Goal: Transaction & Acquisition: Book appointment/travel/reservation

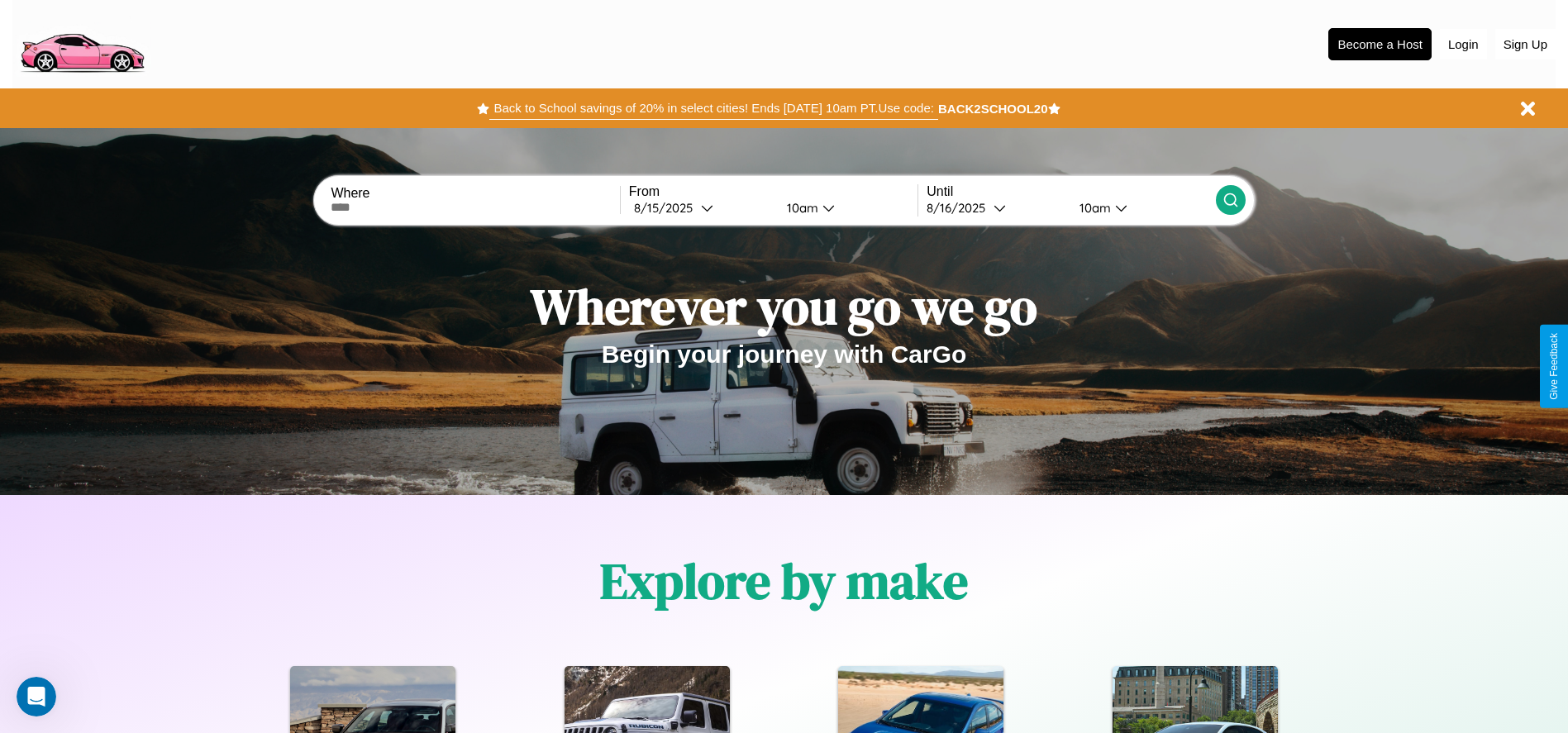
click at [713, 108] on button "Back to School savings of 20% in select cities! Ends [DATE] 10am PT. Use code:" at bounding box center [712, 108] width 448 height 23
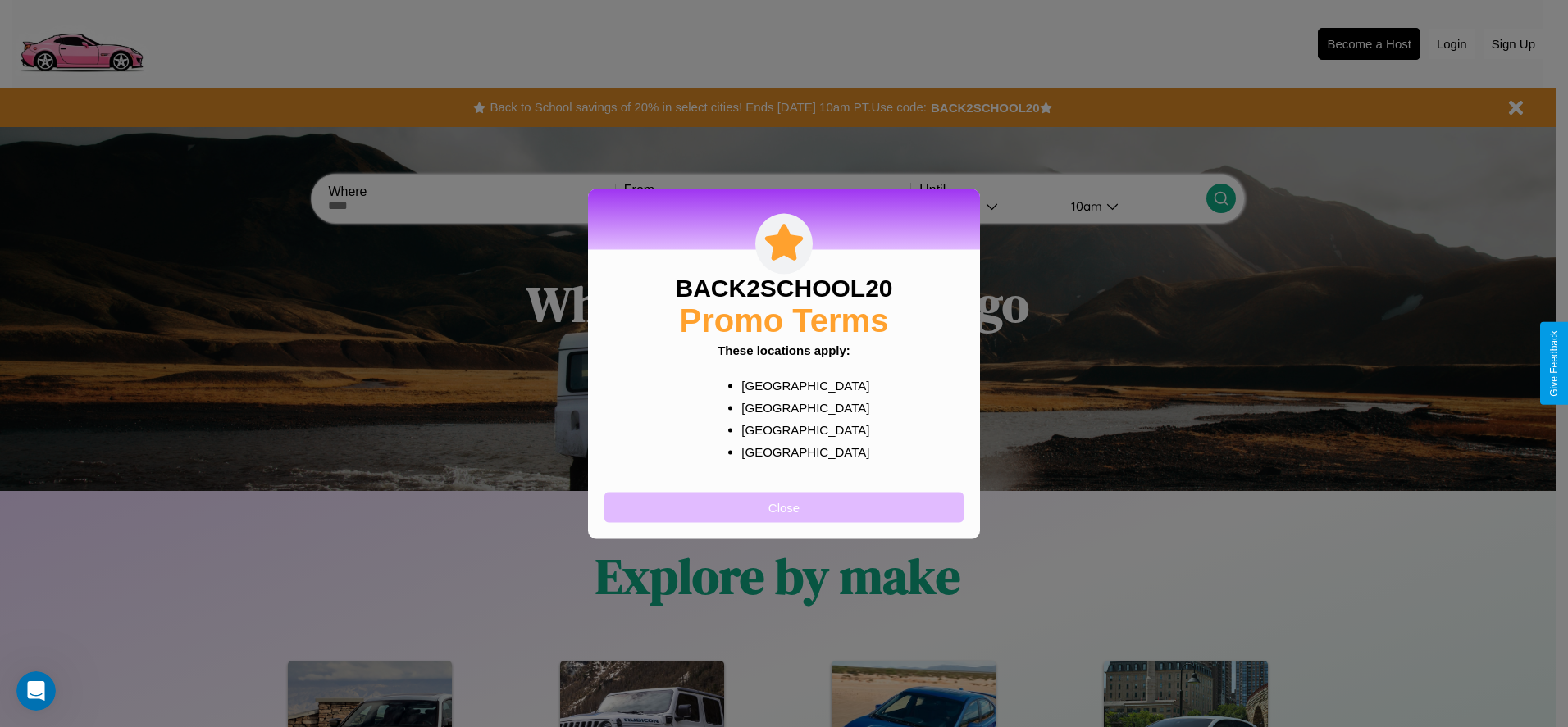
click at [784, 506] on button "Close" at bounding box center [784, 506] width 359 height 31
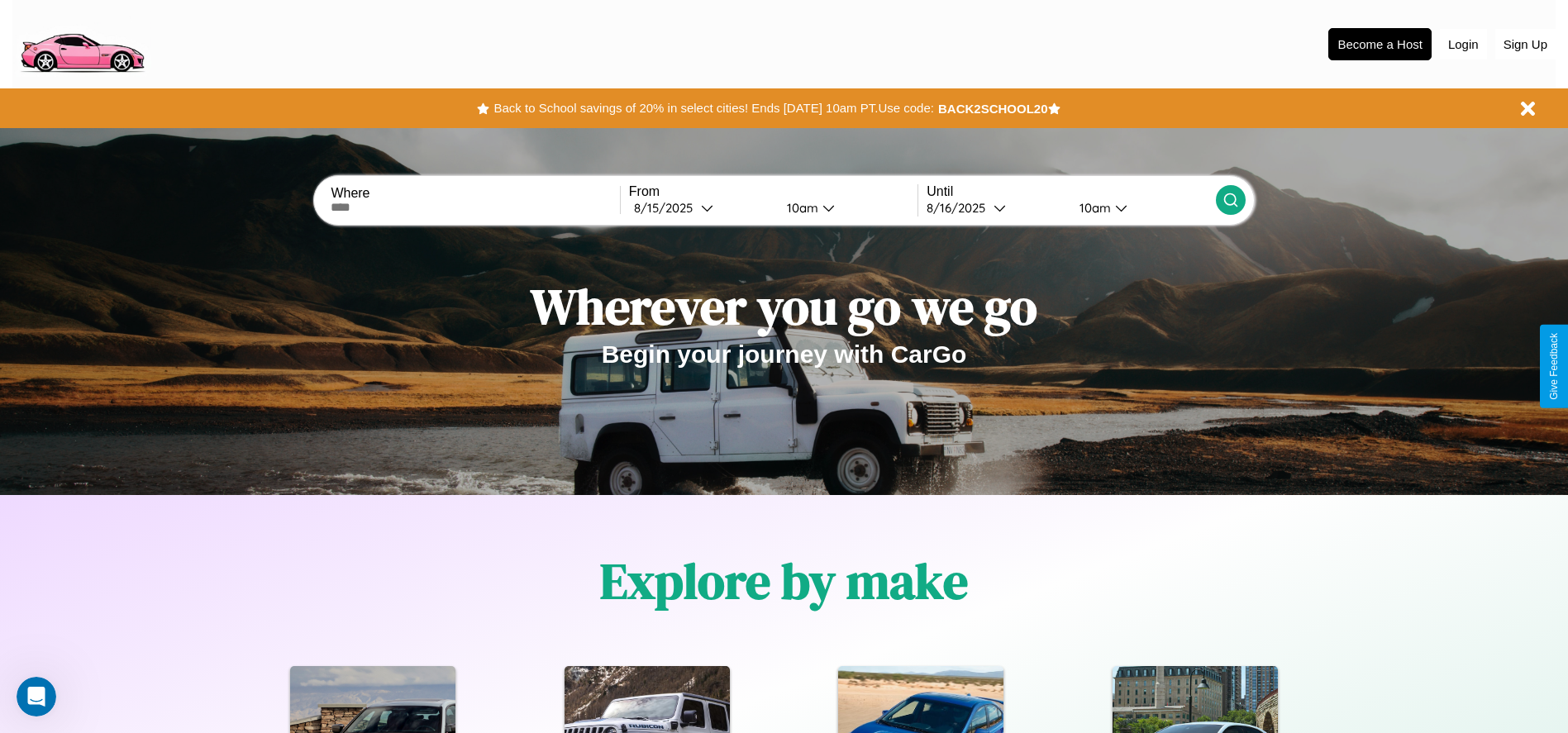
scroll to position [343, 0]
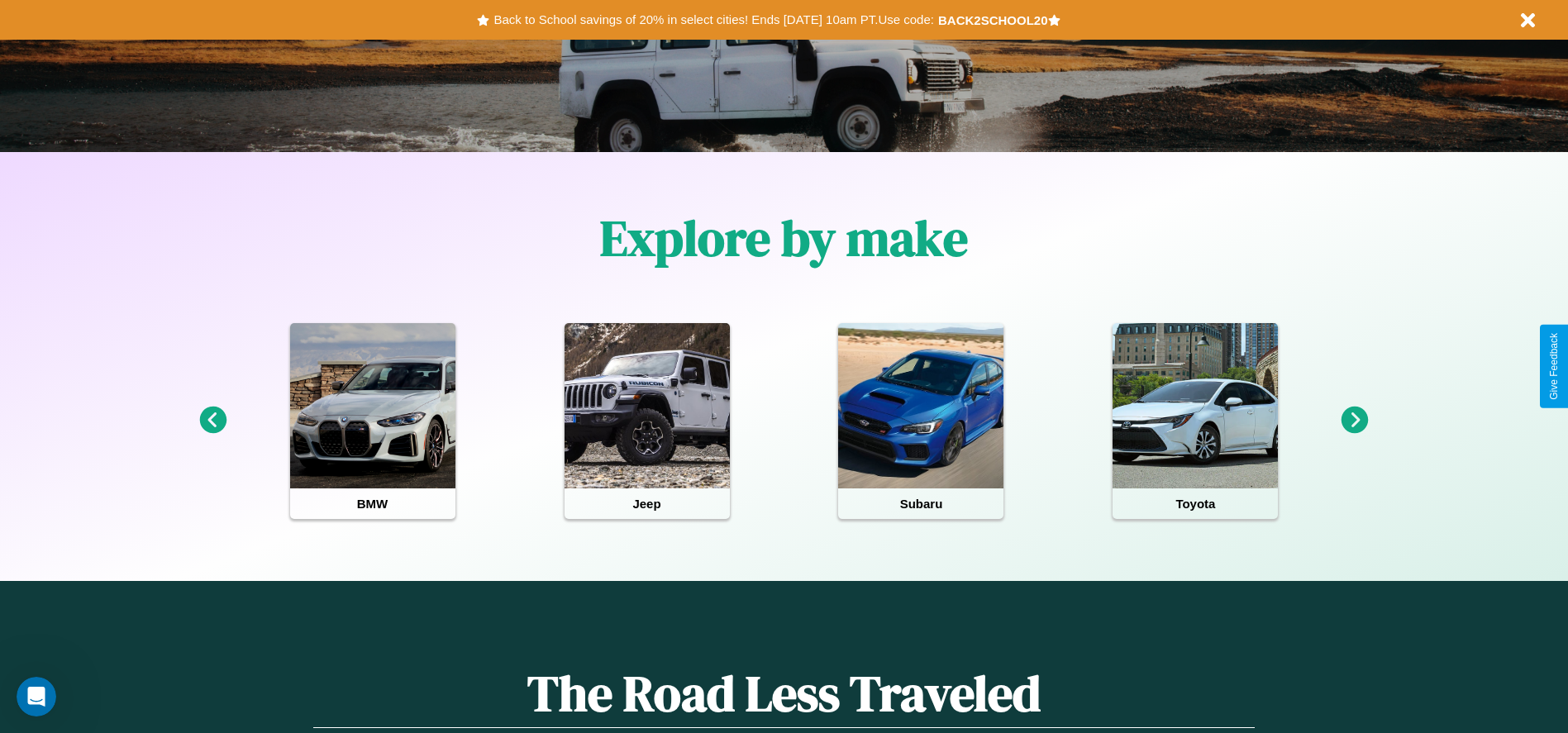
click at [212, 421] on icon at bounding box center [212, 420] width 27 height 27
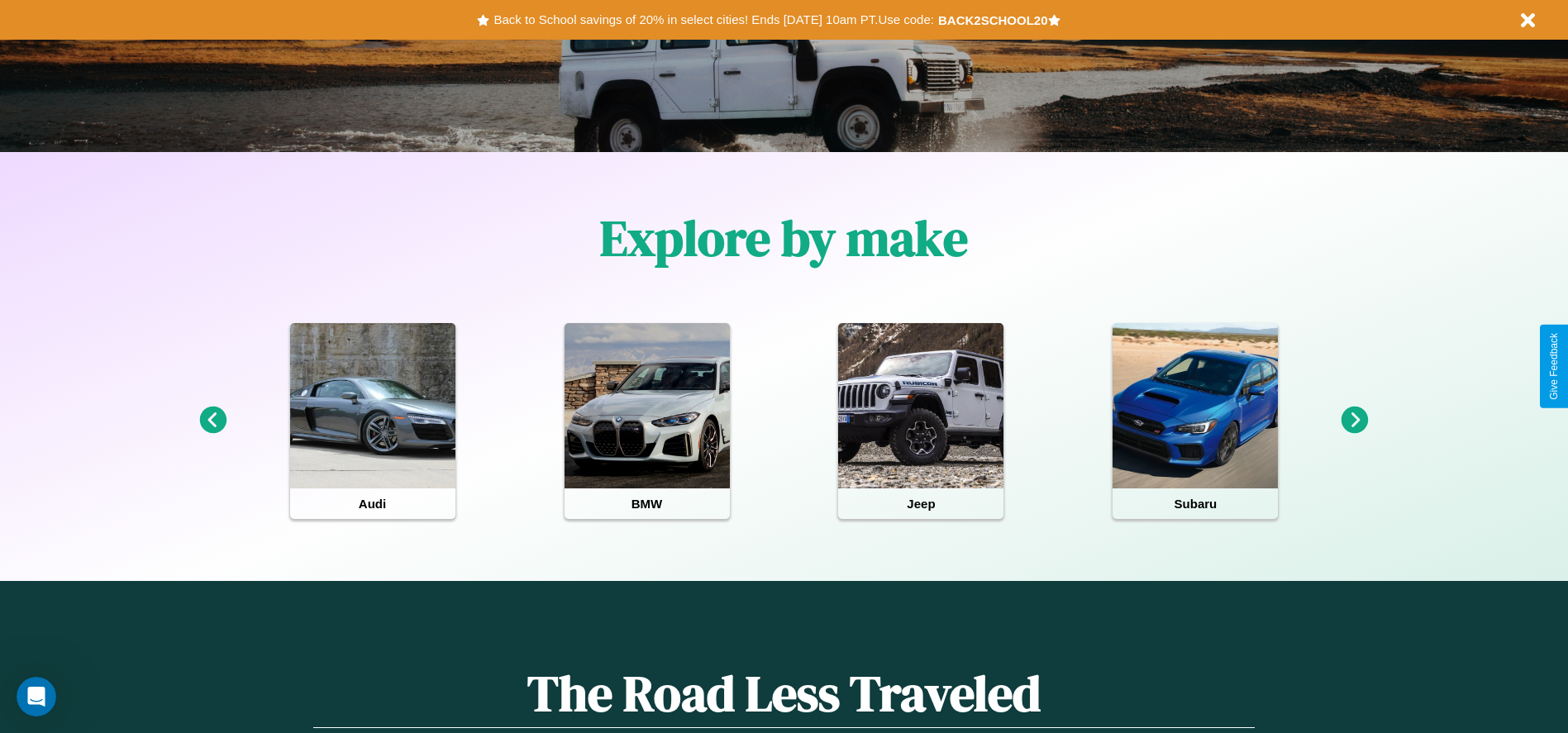
click at [1355, 421] on icon at bounding box center [1355, 420] width 27 height 27
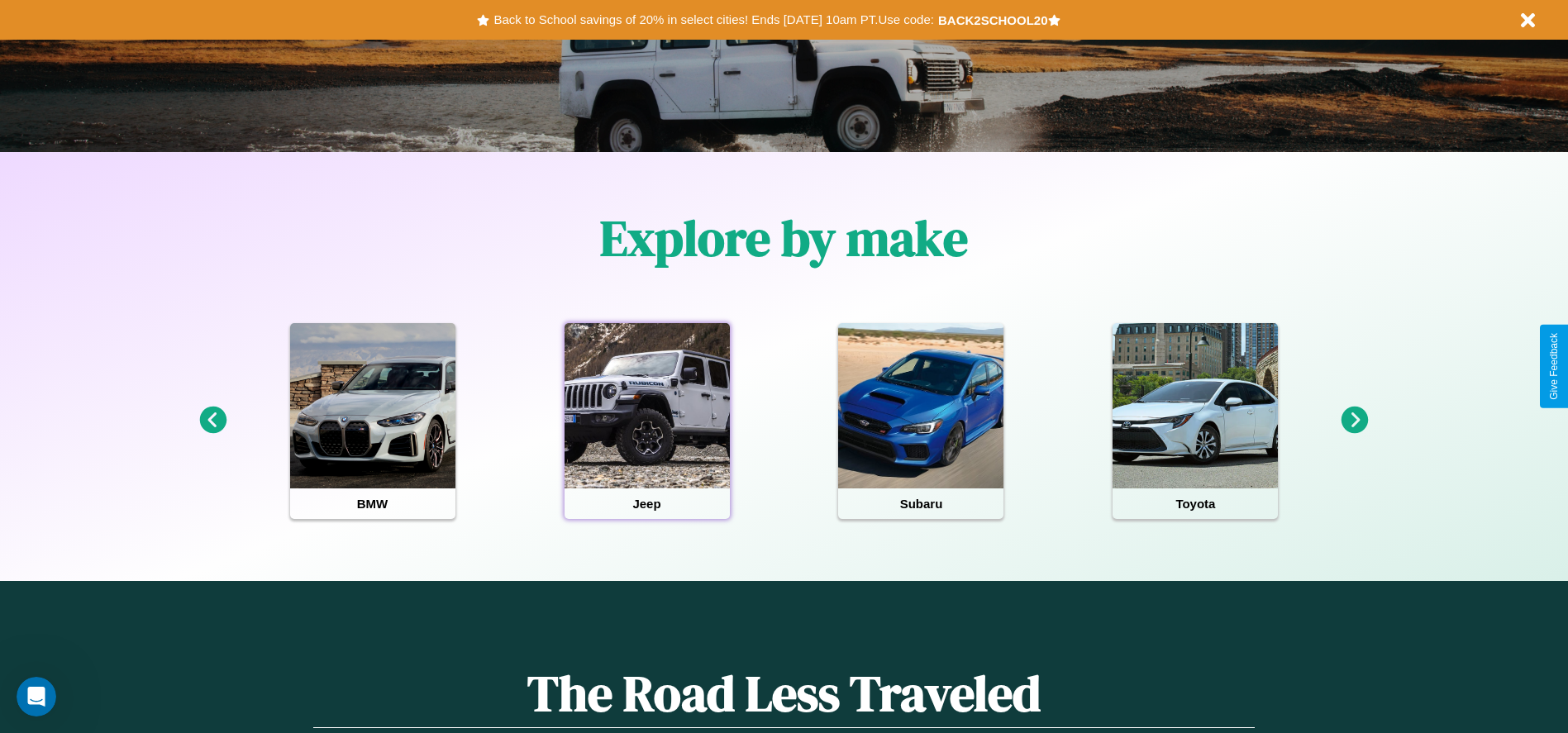
click at [646, 421] on div at bounding box center [647, 406] width 165 height 165
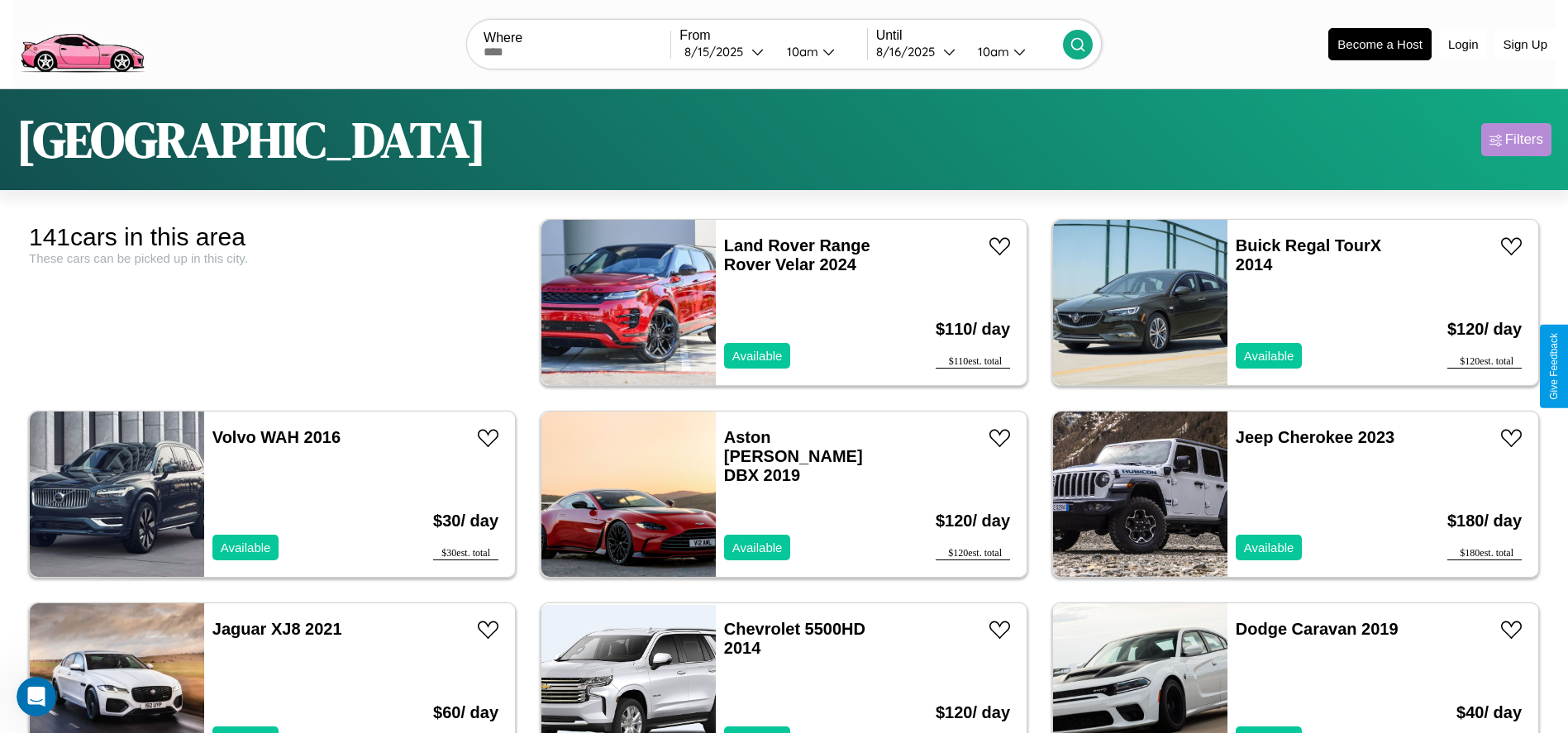
click at [1516, 139] on div "Filters" at bounding box center [1524, 140] width 38 height 17
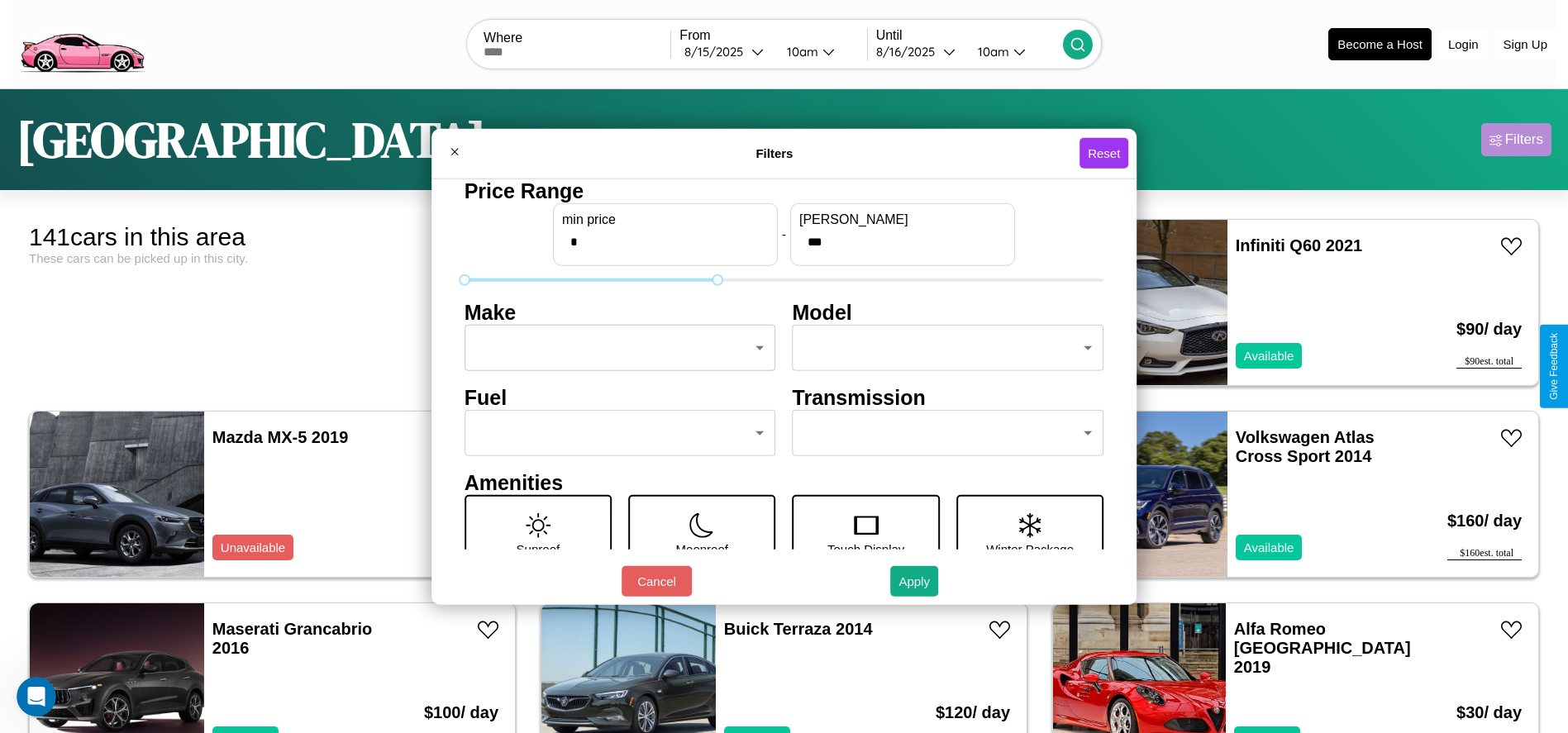
type input "***"
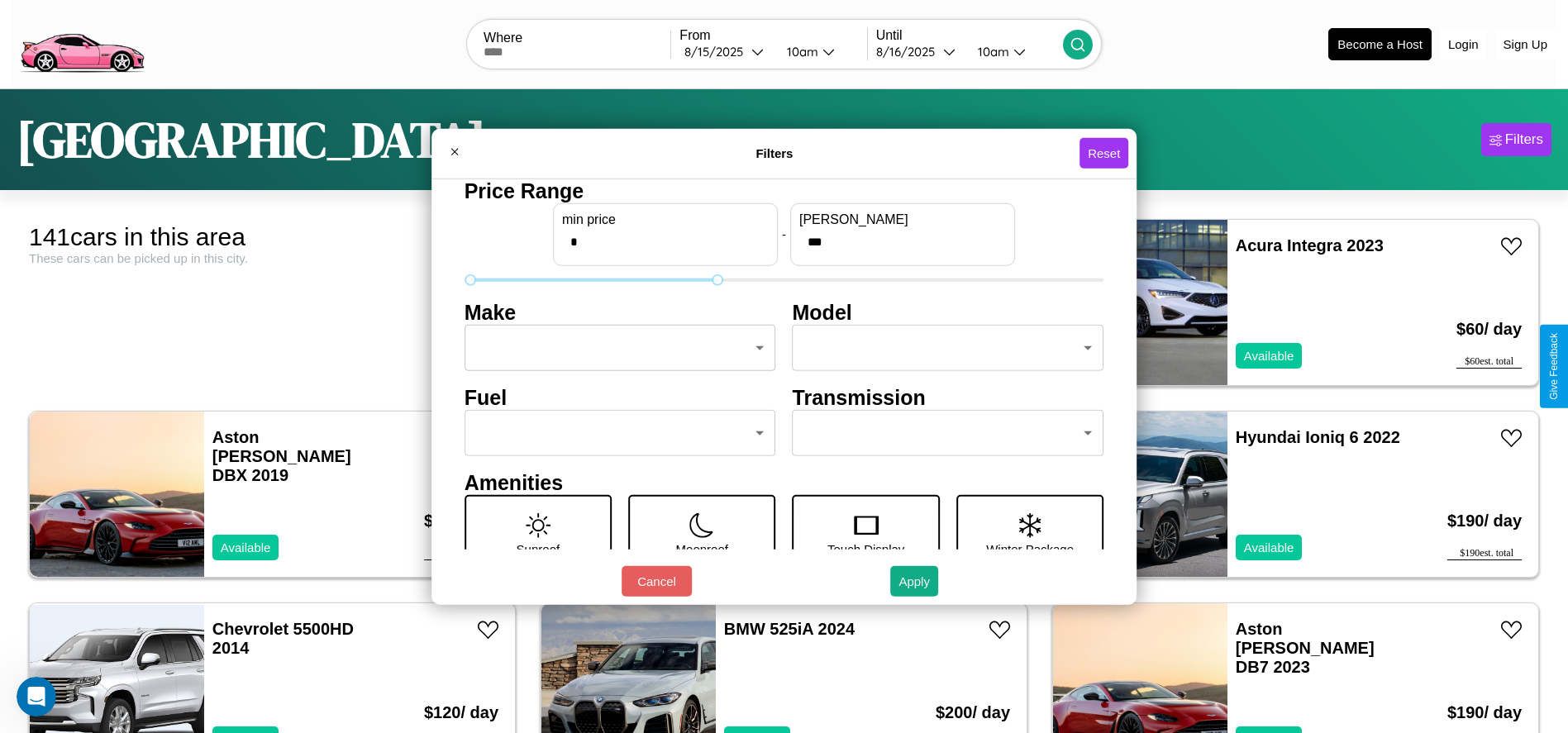
type input "*"
click at [615, 348] on body "CarGo Where From [DATE] 10am Until [DATE] 10am Become a Host Login Sign Up [GEO…" at bounding box center [784, 418] width 1568 height 836
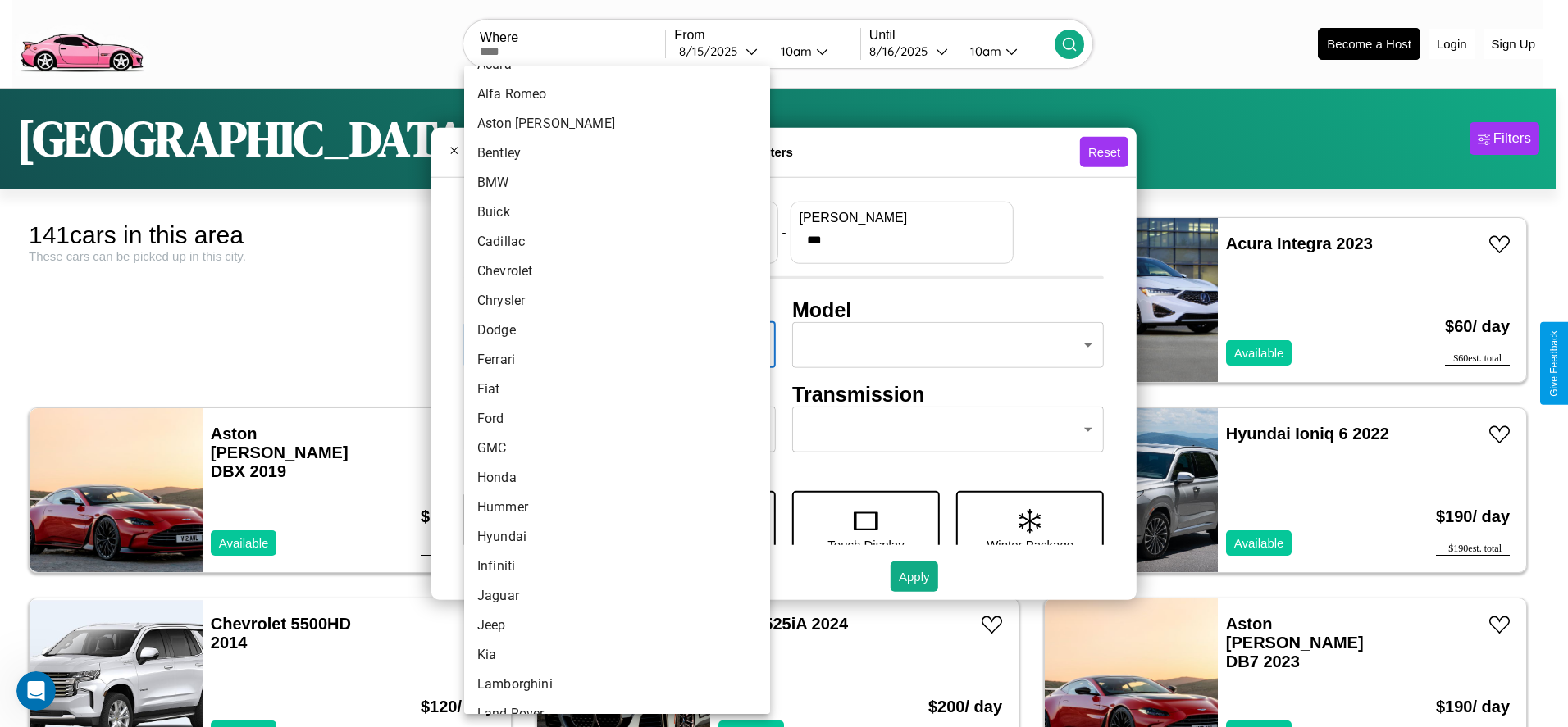
scroll to position [170, 0]
click at [611, 389] on li "Honda" at bounding box center [617, 389] width 306 height 30
type input "*****"
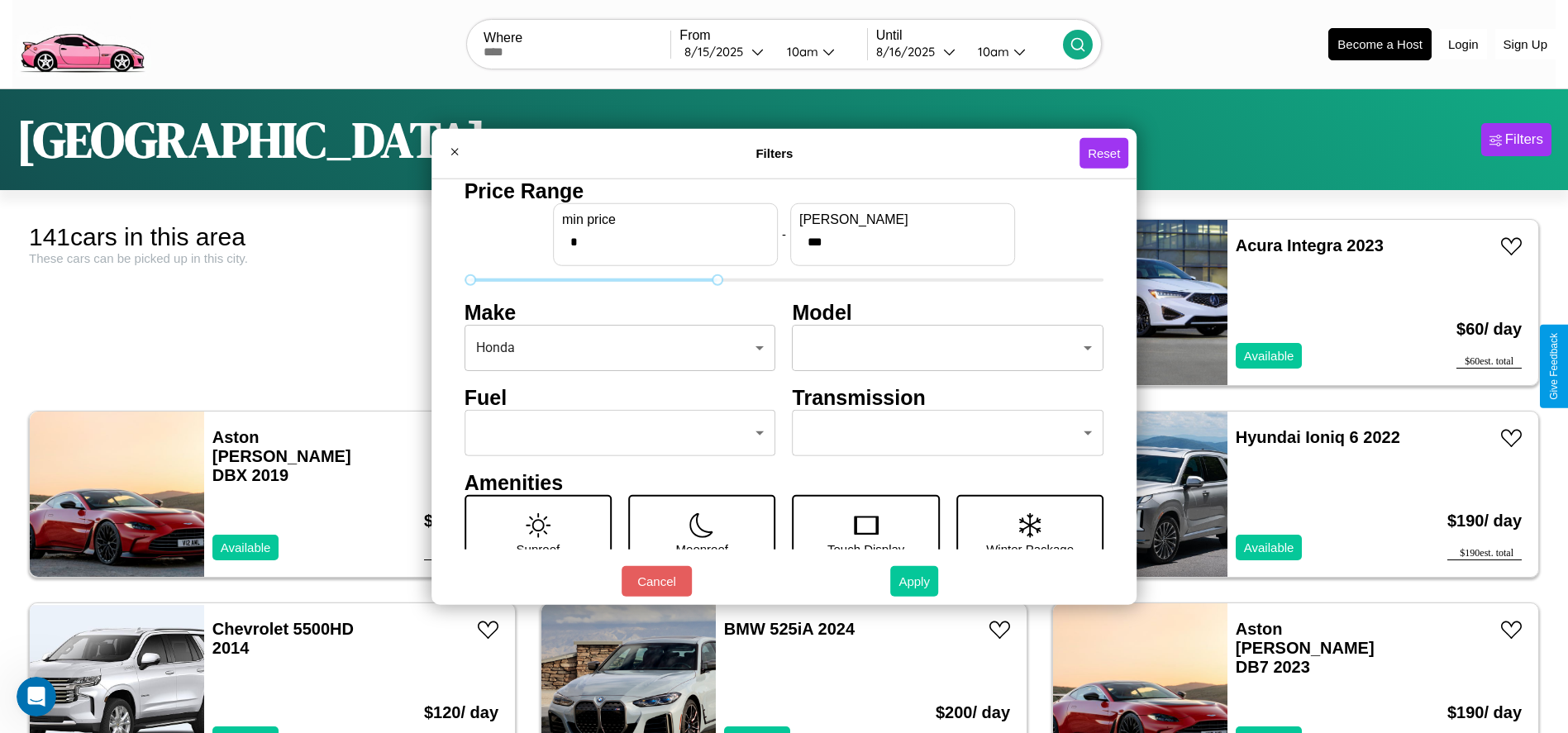
click at [915, 581] on button "Apply" at bounding box center [913, 582] width 48 height 31
